Goal: Task Accomplishment & Management: Manage account settings

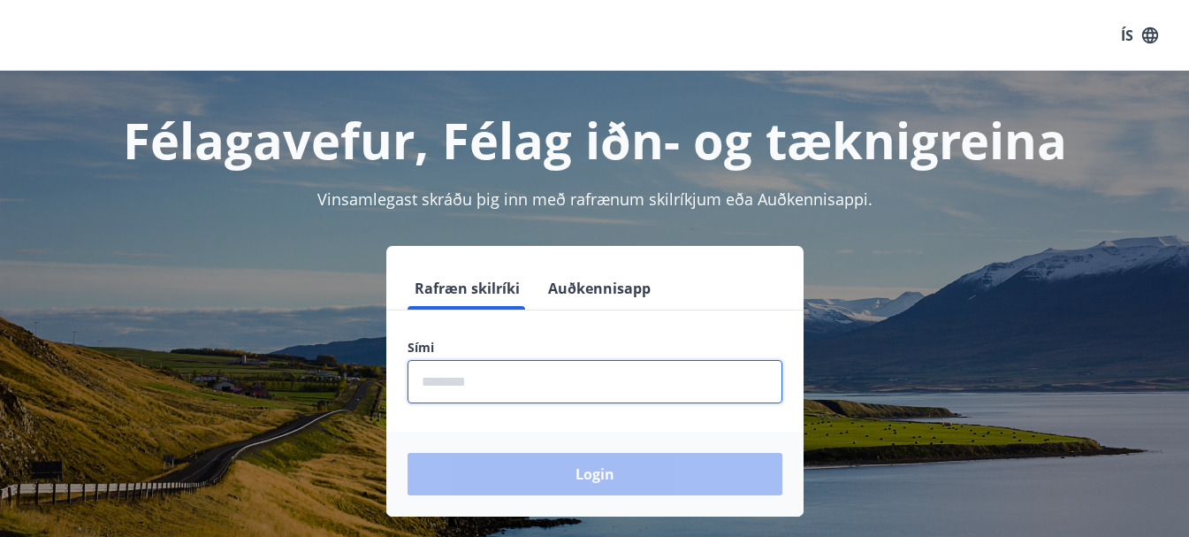
click at [538, 372] on input "phone" at bounding box center [594, 381] width 375 height 43
type input "********"
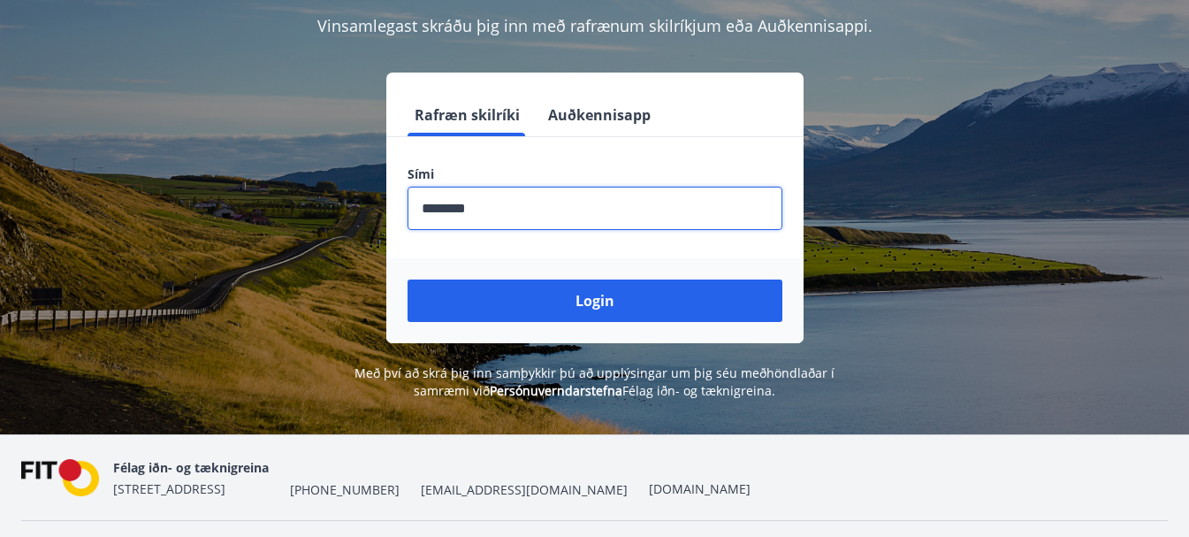
scroll to position [177, 0]
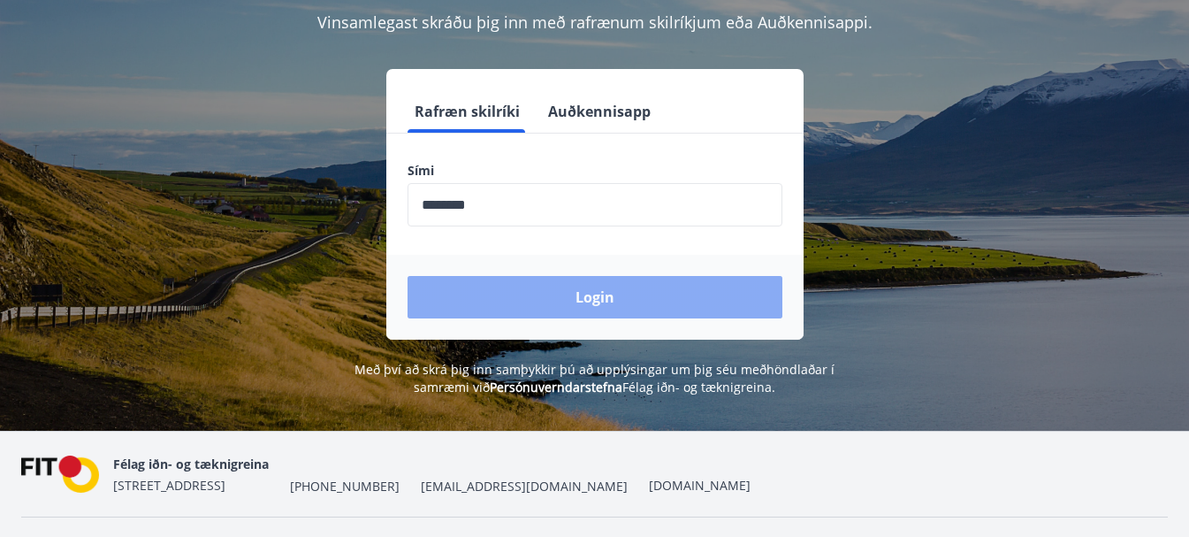
click at [590, 286] on button "Login" at bounding box center [594, 297] width 375 height 42
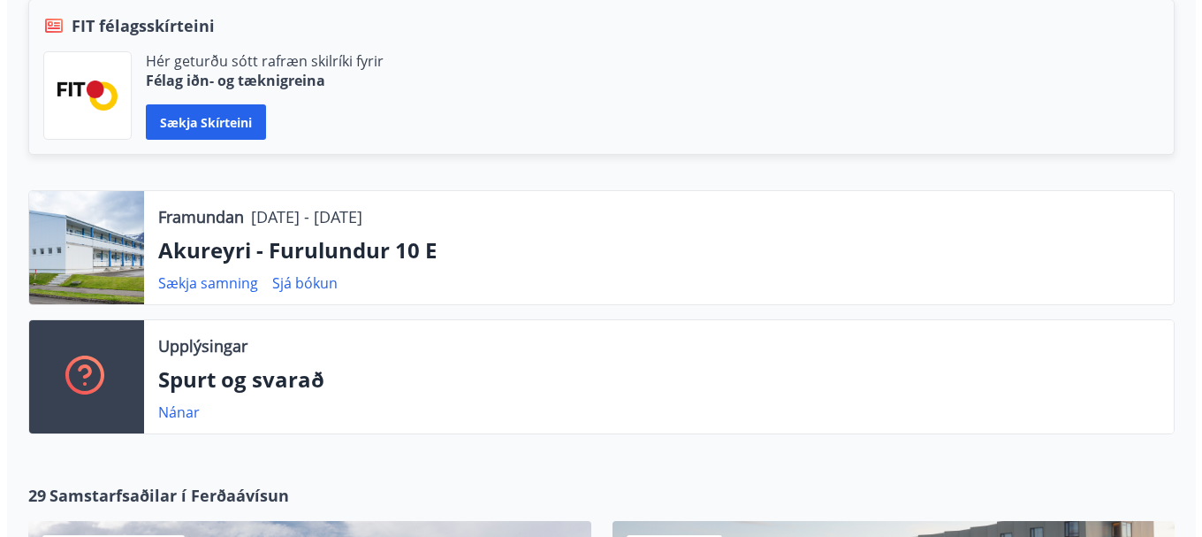
scroll to position [442, 0]
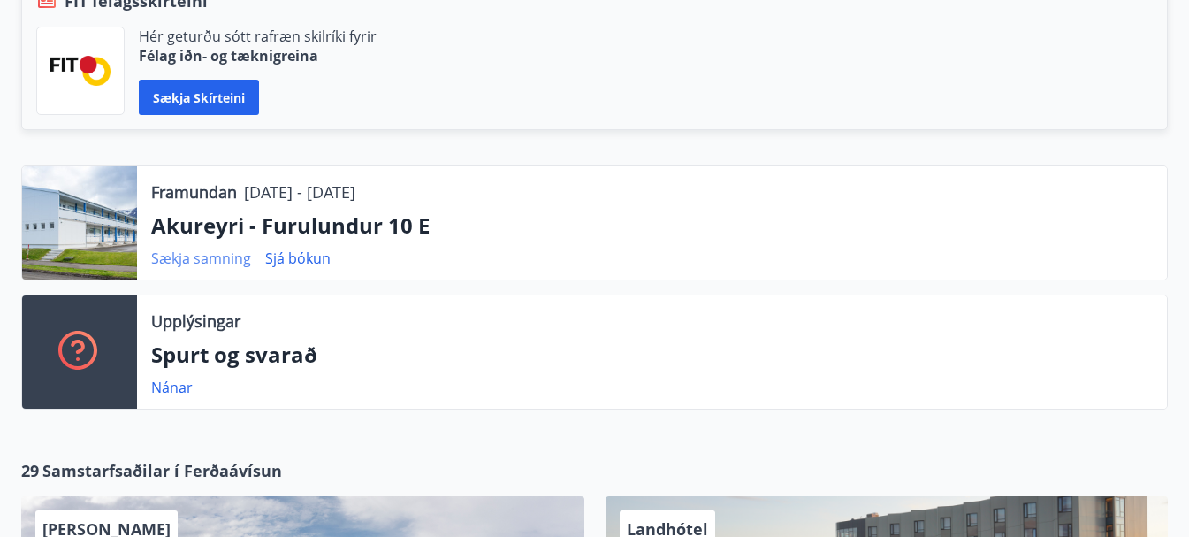
click at [210, 258] on link "Sækja samning" at bounding box center [201, 257] width 100 height 19
click at [301, 257] on link "Sjá bókun" at bounding box center [297, 257] width 65 height 19
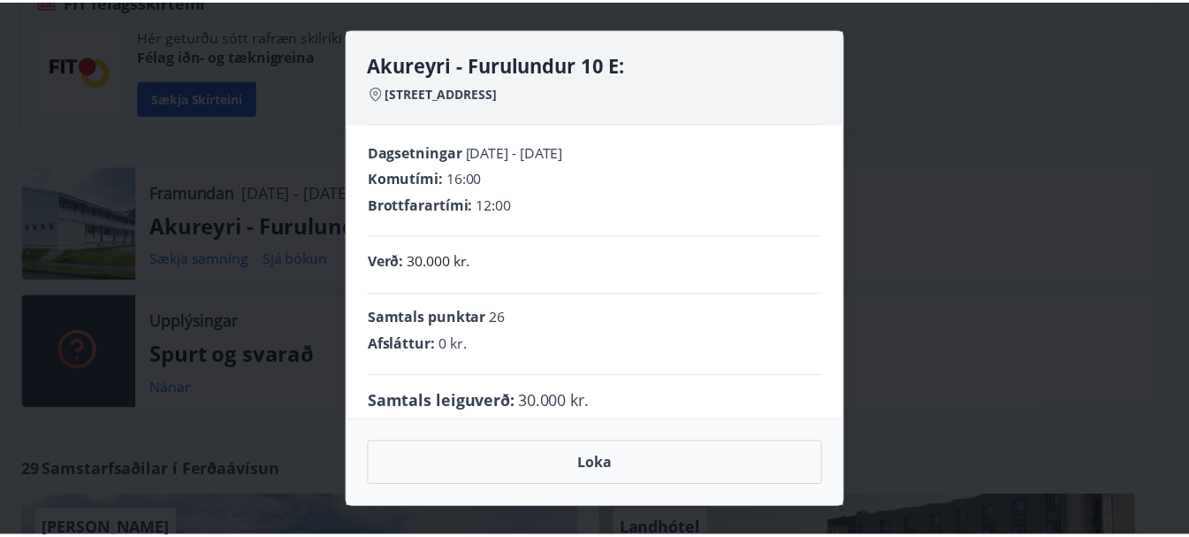
scroll to position [0, 0]
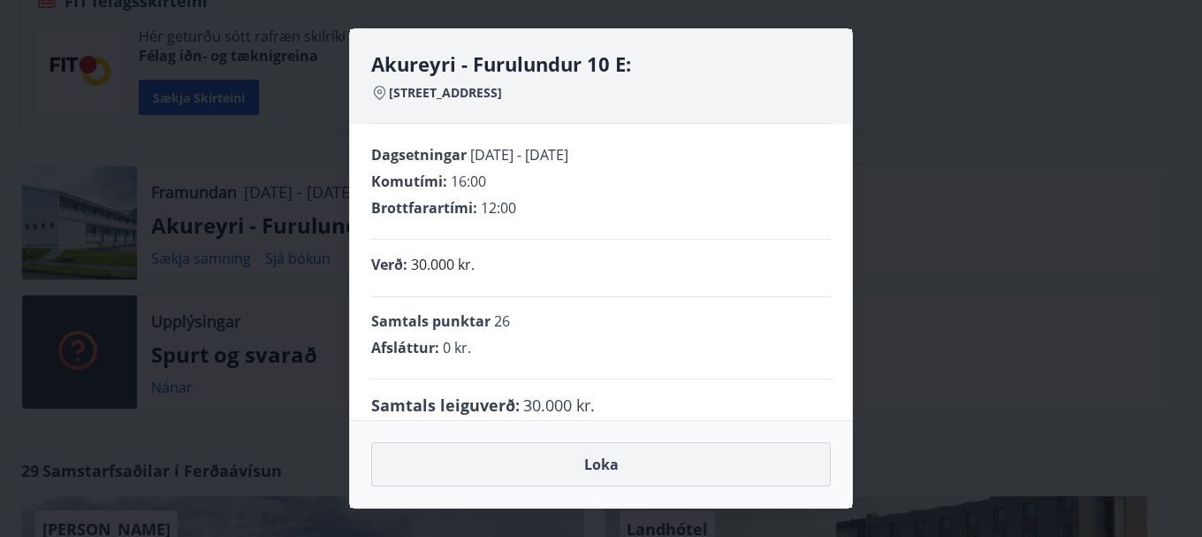
click at [601, 467] on button "Loka" at bounding box center [601, 464] width 460 height 44
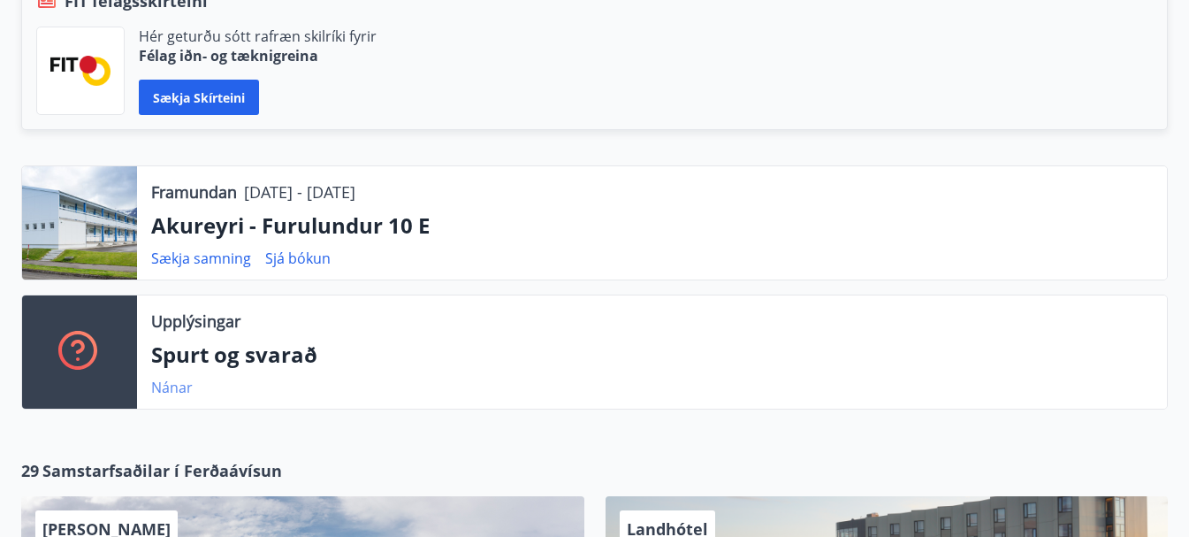
click at [165, 389] on link "Nánar" at bounding box center [172, 386] width 42 height 19
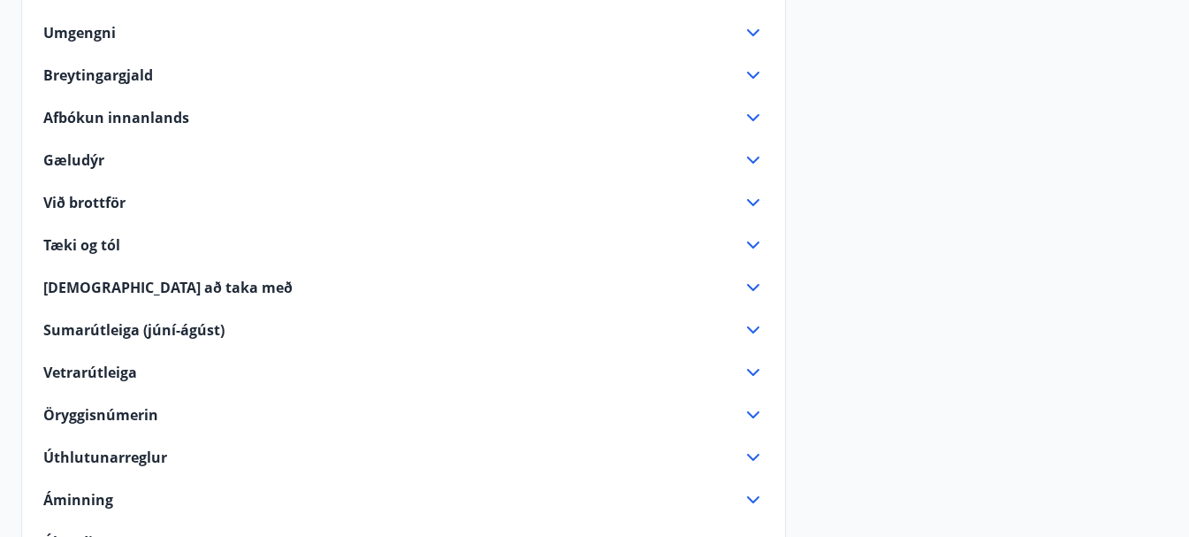
scroll to position [265, 0]
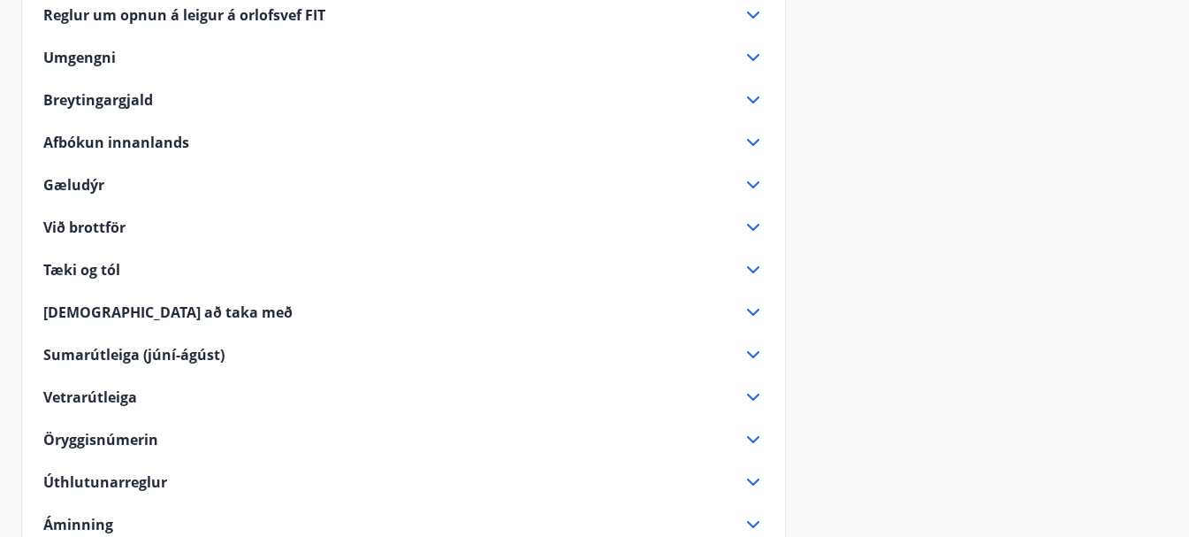
click at [748, 189] on icon at bounding box center [752, 184] width 21 height 21
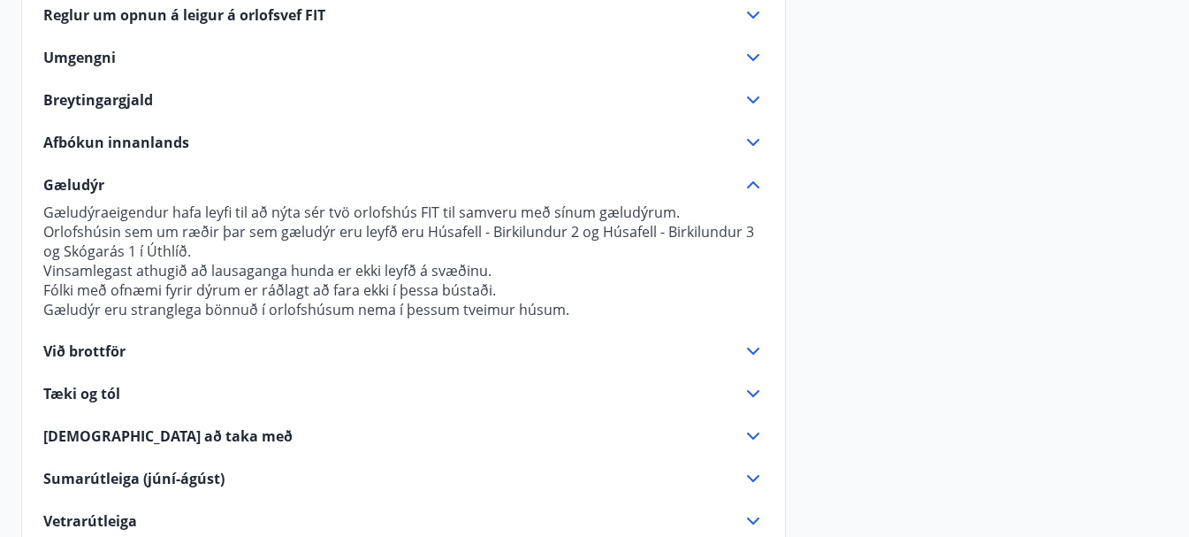
click at [752, 181] on icon at bounding box center [752, 184] width 21 height 21
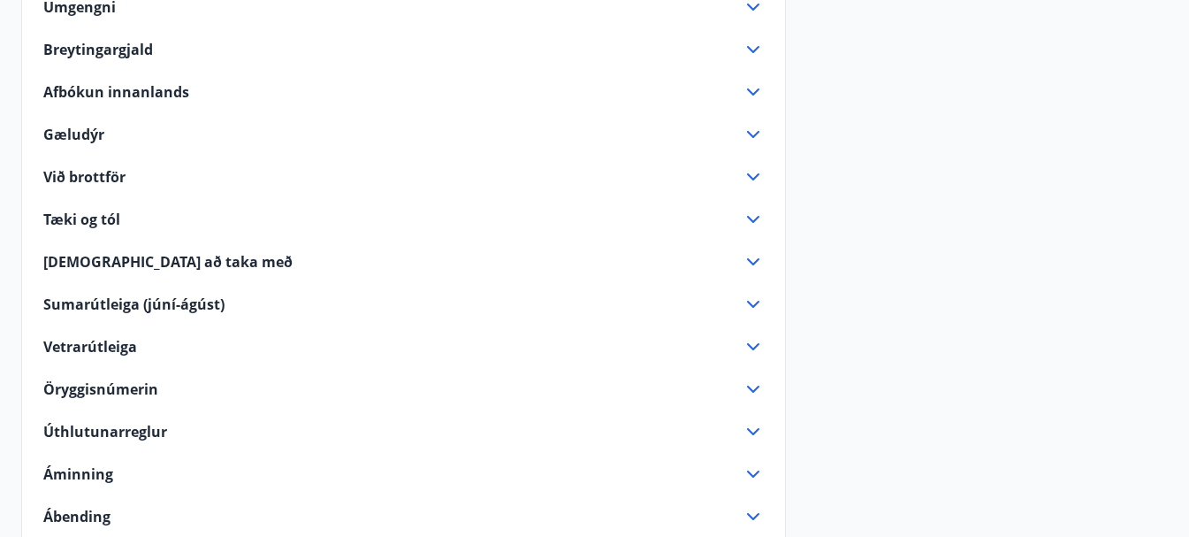
scroll to position [354, 0]
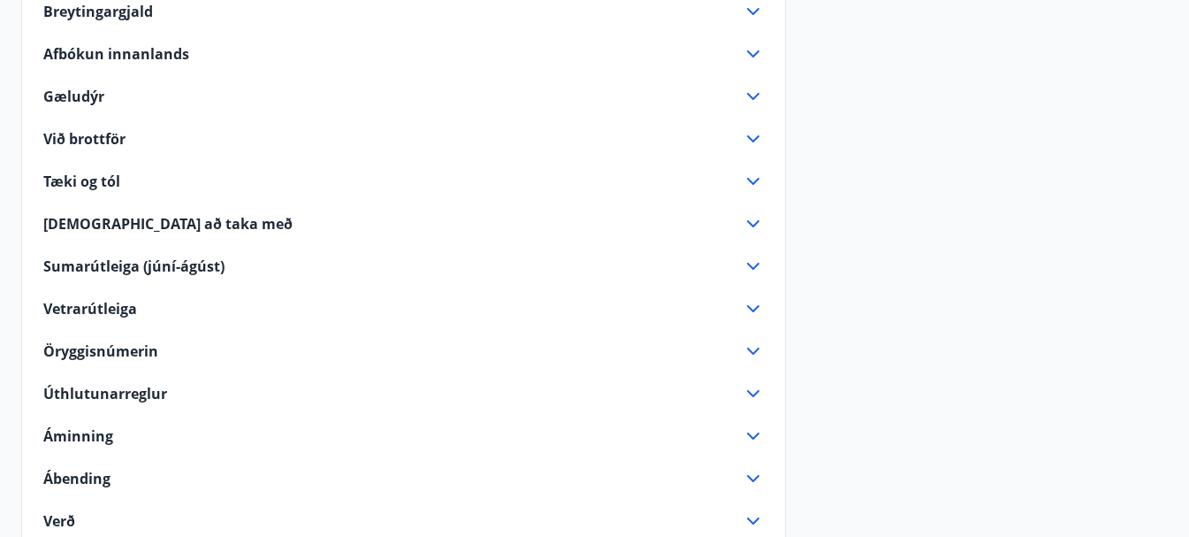
click at [747, 187] on icon at bounding box center [752, 181] width 21 height 21
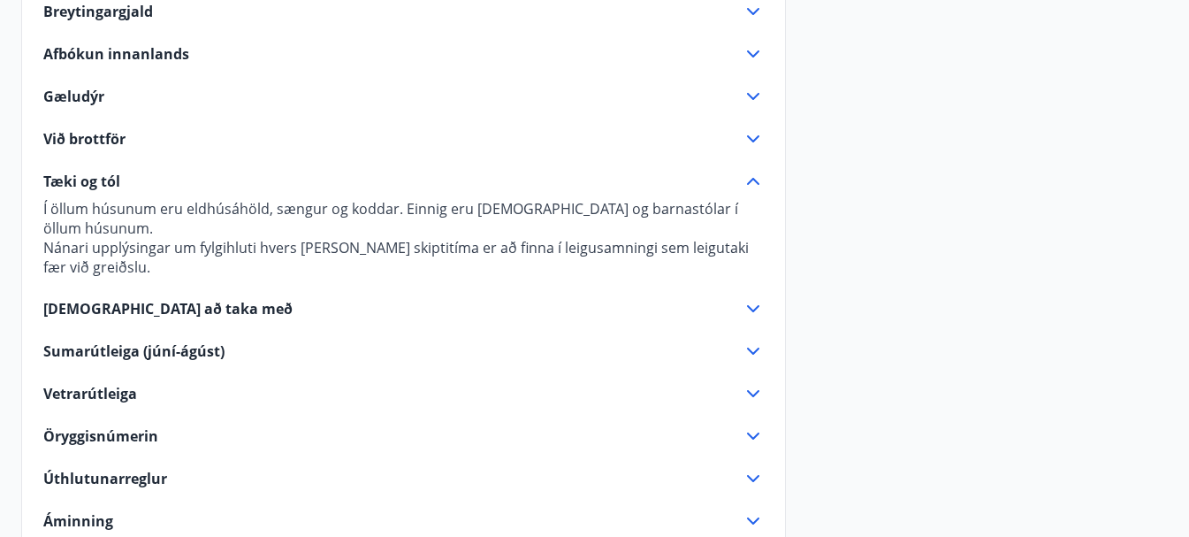
click at [749, 182] on icon at bounding box center [753, 181] width 12 height 7
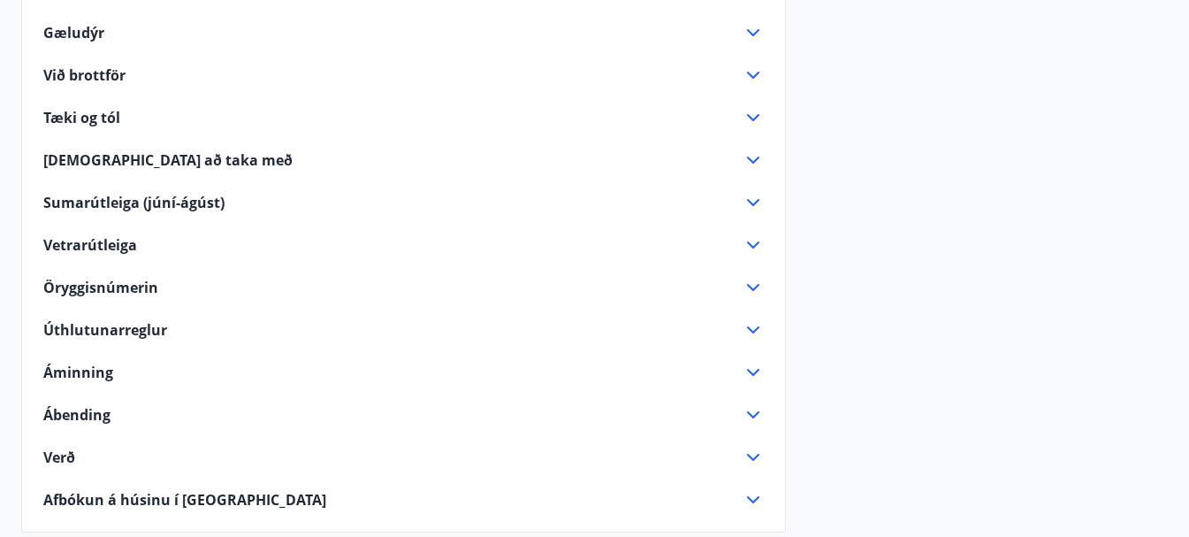
scroll to position [442, 0]
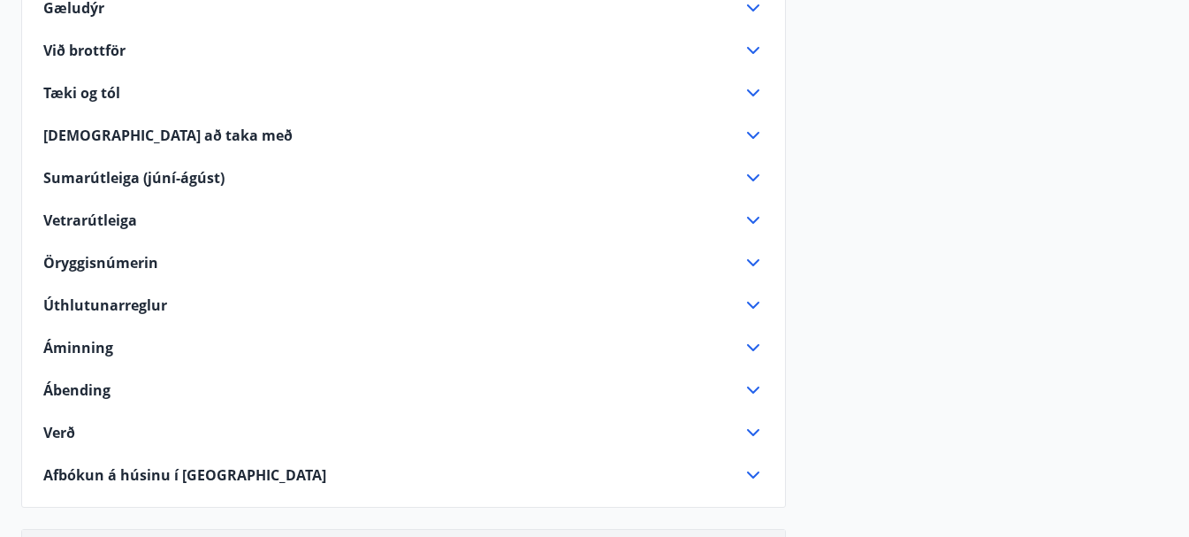
click at [757, 177] on icon at bounding box center [753, 177] width 12 height 7
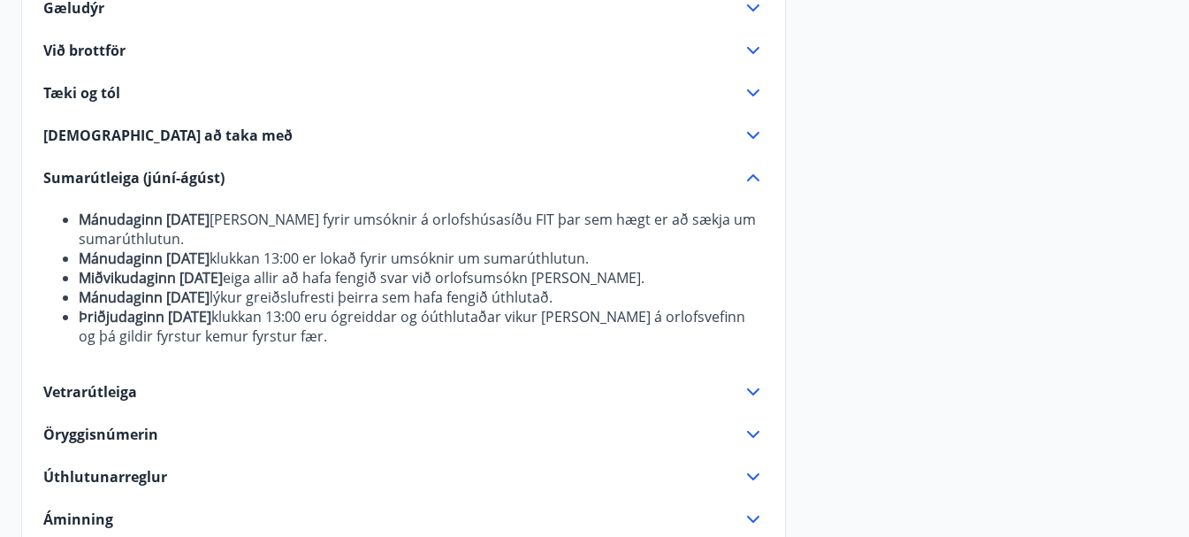
click at [756, 177] on icon at bounding box center [753, 177] width 12 height 7
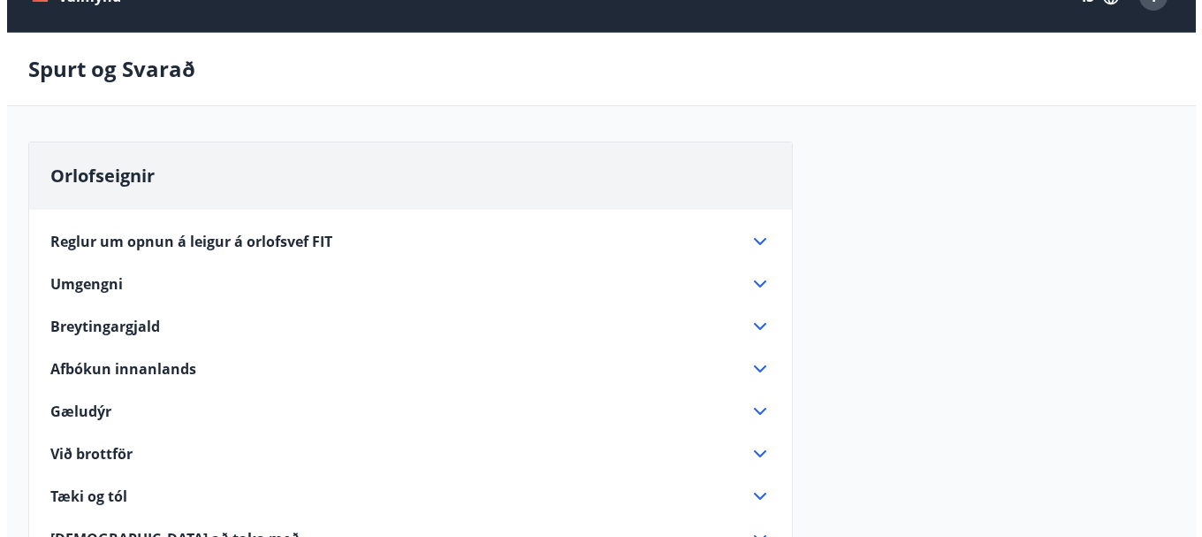
scroll to position [0, 0]
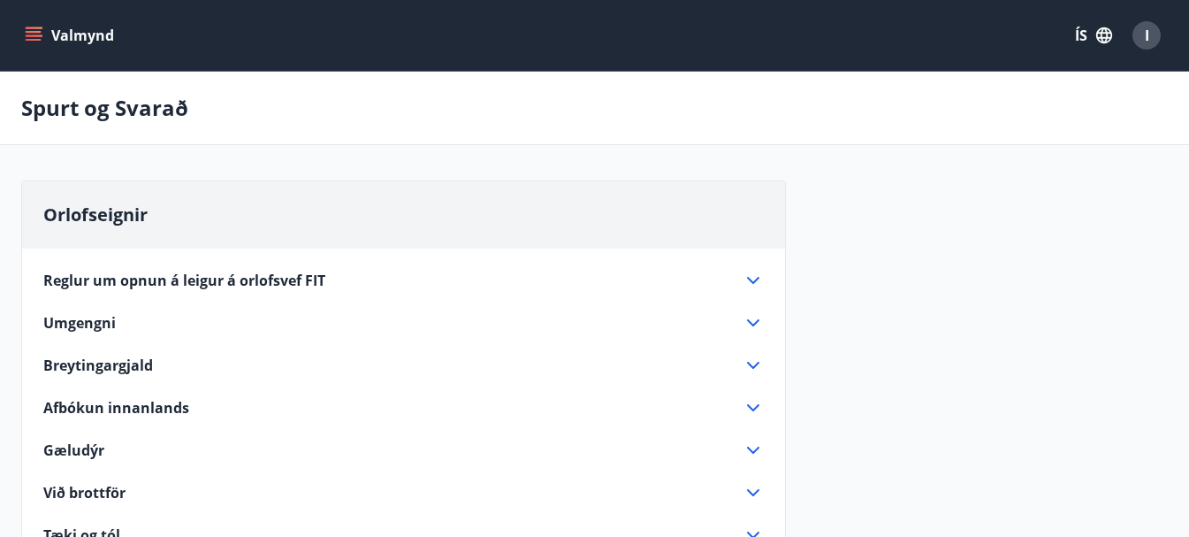
click at [1151, 36] on div "I" at bounding box center [1146, 35] width 28 height 28
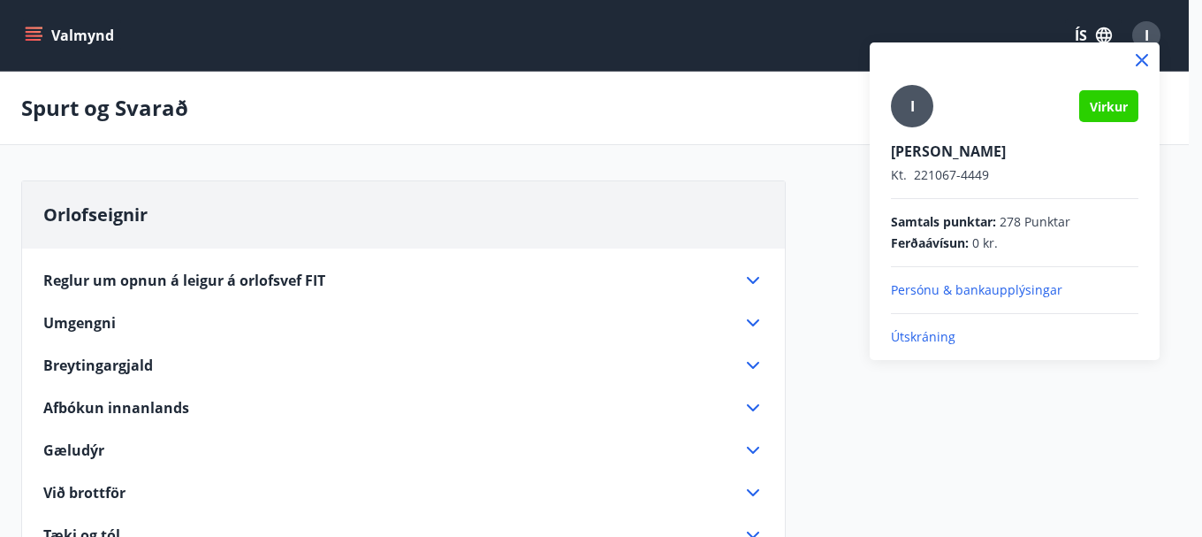
click at [930, 336] on p "Útskráning" at bounding box center [1014, 337] width 247 height 18
